Goal: Check status: Check status

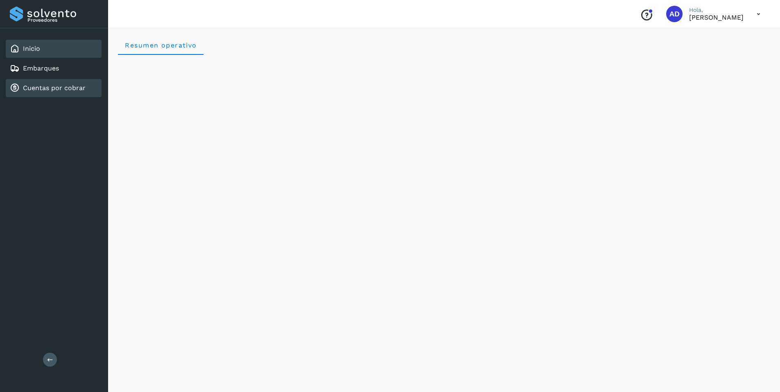
click at [36, 88] on link "Cuentas por cobrar" at bounding box center [54, 88] width 63 height 8
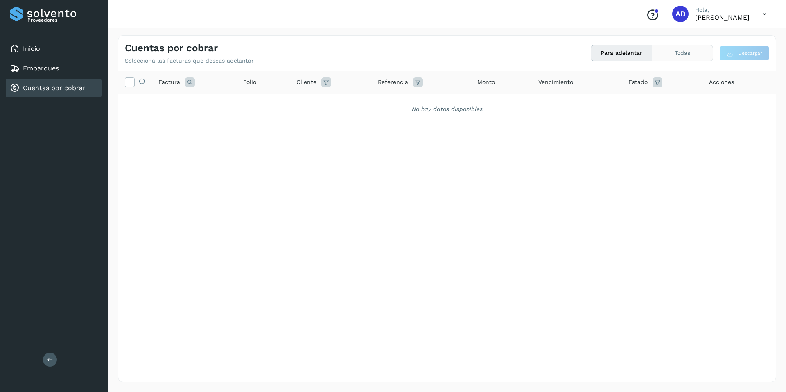
click at [676, 52] on button "Todas" at bounding box center [682, 52] width 61 height 15
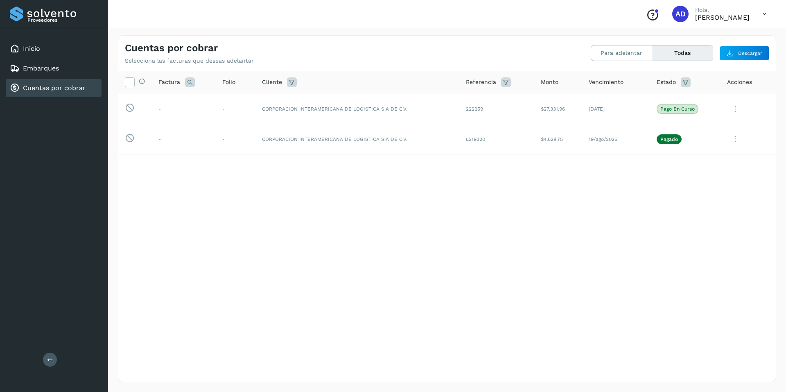
click at [763, 15] on icon at bounding box center [764, 14] width 17 height 17
click at [720, 39] on div "Cerrar sesión" at bounding box center [723, 37] width 97 height 16
